Goal: Information Seeking & Learning: Learn about a topic

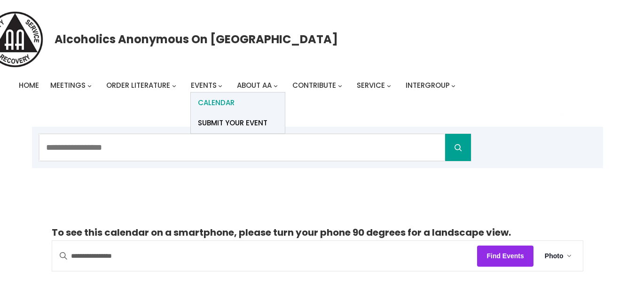
click at [213, 101] on span "Calendar" at bounding box center [216, 102] width 37 height 13
click at [203, 83] on span "Events" at bounding box center [204, 85] width 26 height 10
click at [213, 102] on span "Calendar" at bounding box center [216, 102] width 37 height 13
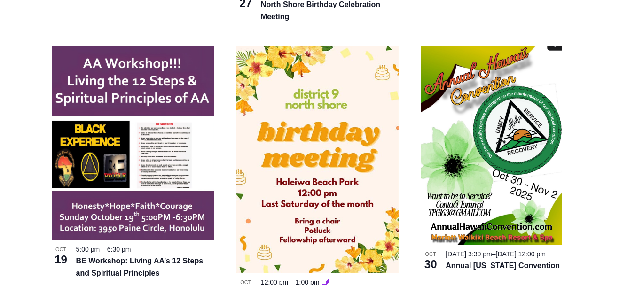
scroll to position [611, 0]
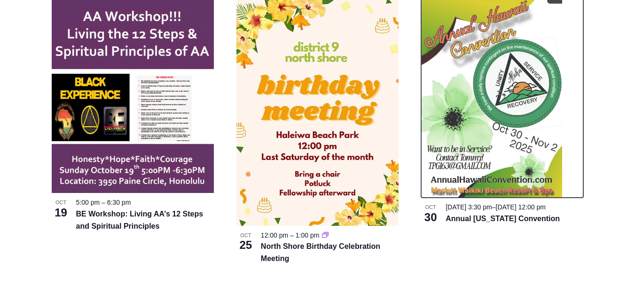
click at [483, 147] on img at bounding box center [491, 98] width 141 height 199
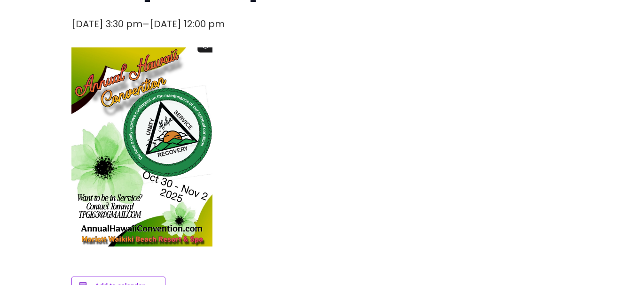
scroll to position [282, 0]
click at [176, 172] on img at bounding box center [141, 146] width 141 height 199
click at [158, 158] on img at bounding box center [141, 146] width 141 height 199
